Goal: Task Accomplishment & Management: Manage account settings

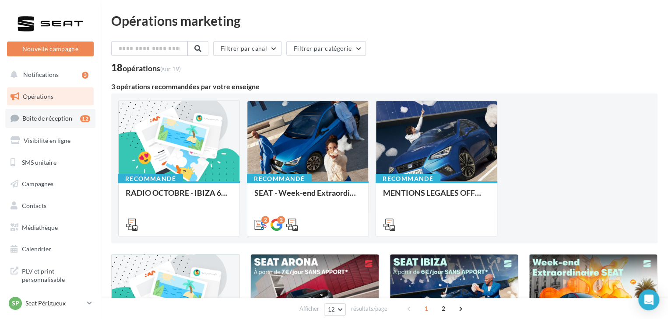
click at [70, 119] on span "Boîte de réception" at bounding box center [47, 118] width 50 height 7
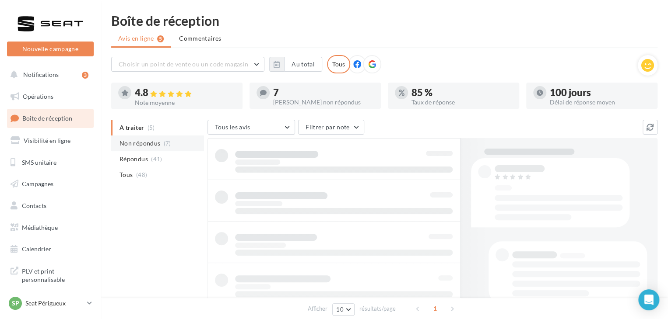
click at [164, 147] on li "Non répondus (7)" at bounding box center [157, 144] width 93 height 16
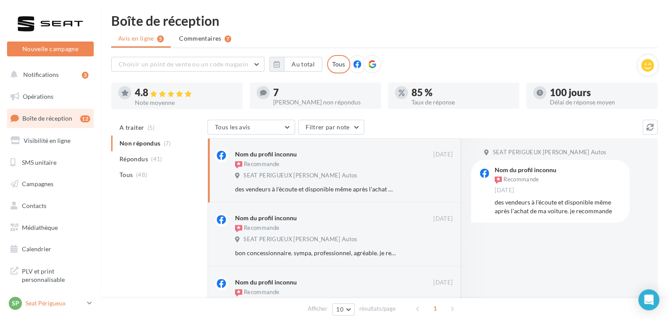
click at [74, 297] on div "SP Seat Périgueux SEAT-PERIGUEUX" at bounding box center [46, 303] width 75 height 13
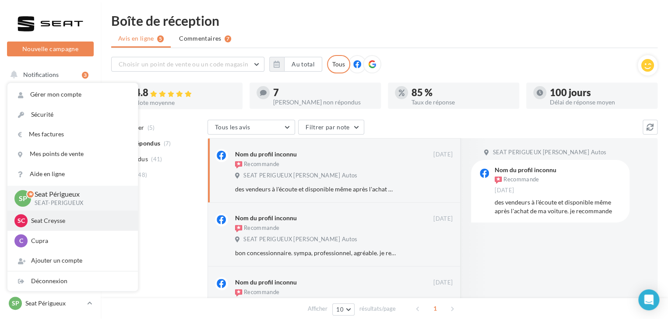
click at [70, 222] on p "Seat Creysse" at bounding box center [79, 221] width 96 height 9
